Goal: Transaction & Acquisition: Book appointment/travel/reservation

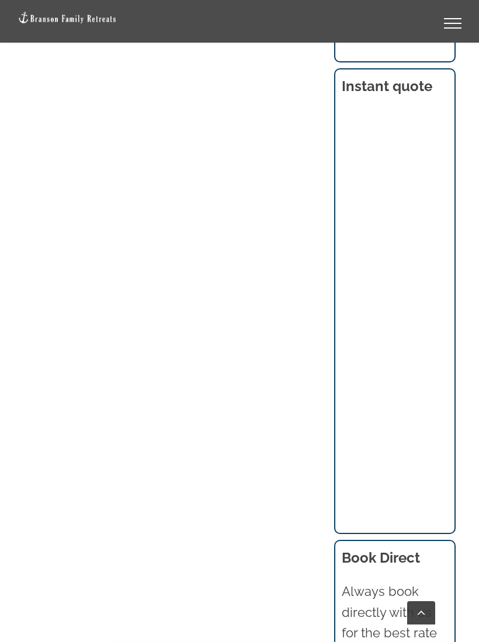
scroll to position [1024, 0]
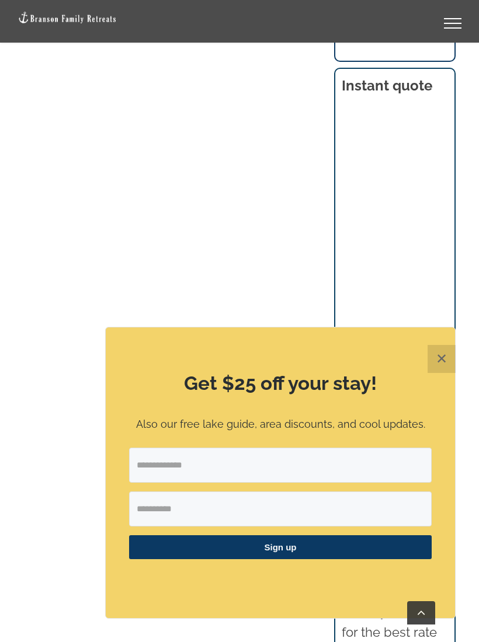
click at [435, 373] on button "✕" at bounding box center [441, 359] width 28 height 28
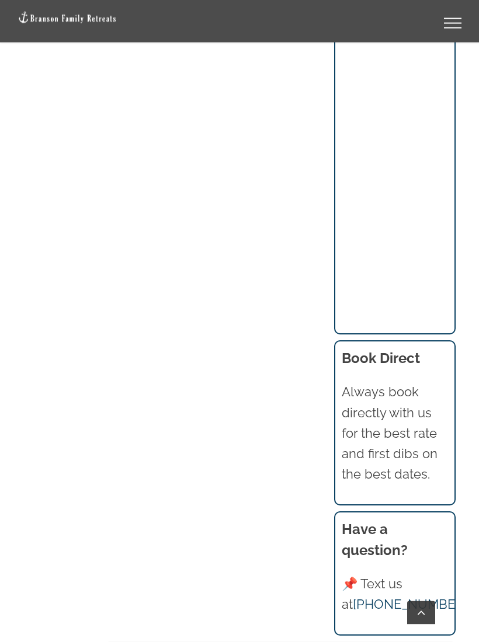
scroll to position [1223, 0]
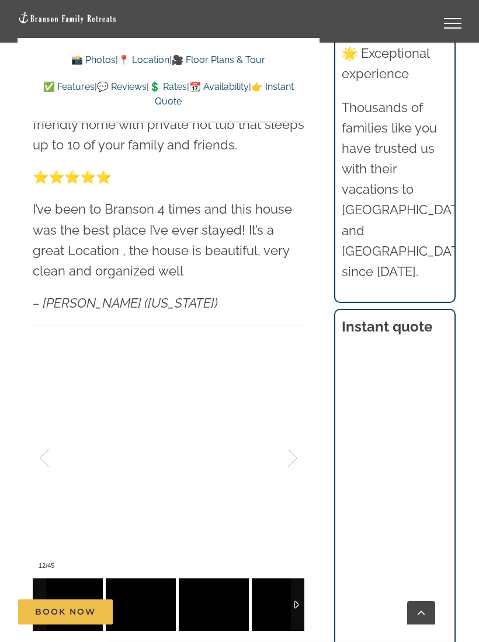
scroll to position [790, 0]
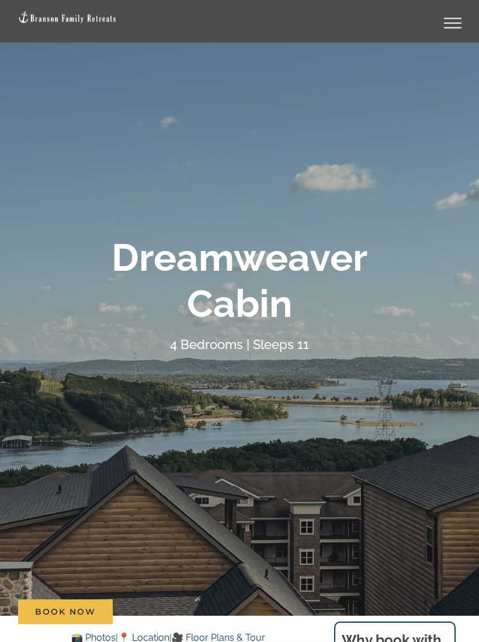
scroll to position [0, 0]
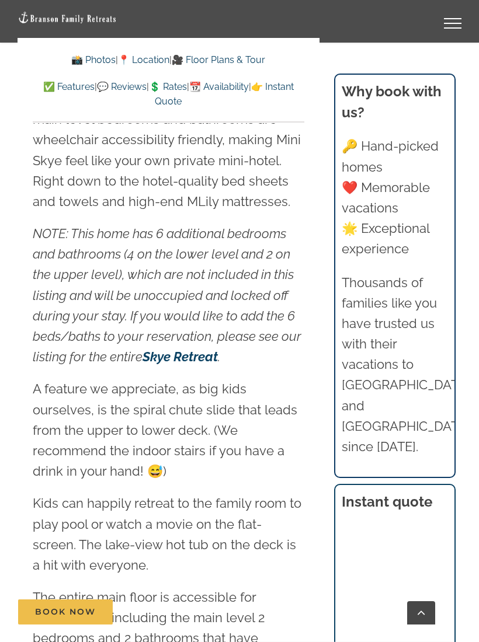
scroll to position [1493, 0]
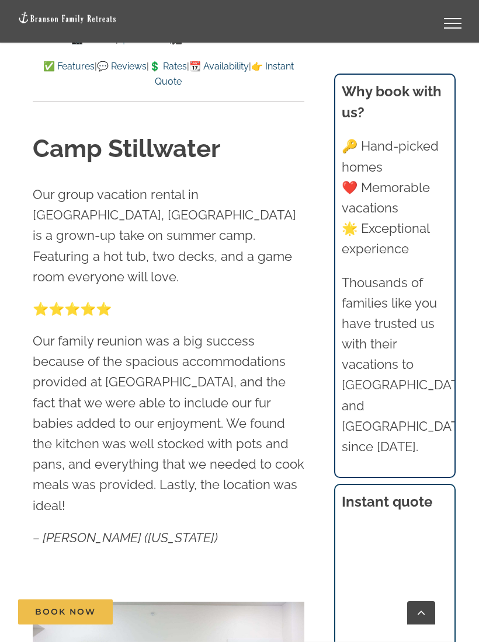
scroll to position [604, 0]
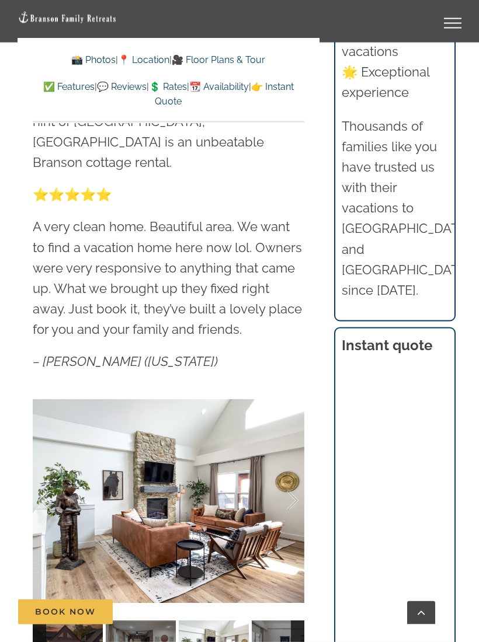
scroll to position [772, 0]
click at [339, 541] on section "Instant quote" at bounding box center [394, 611] width 121 height 571
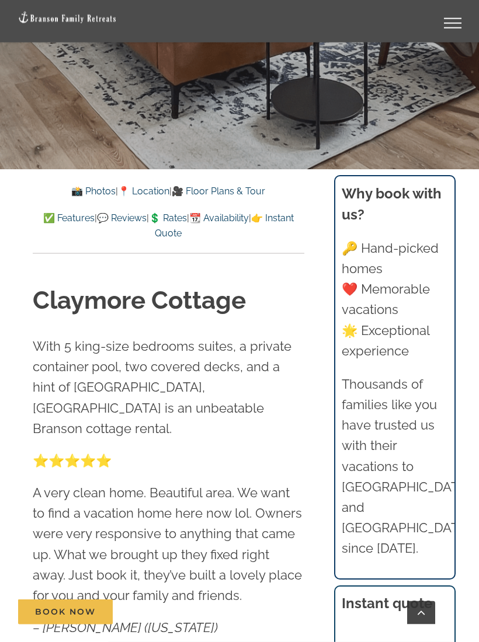
scroll to position [507, 0]
